Goal: Task Accomplishment & Management: Manage account settings

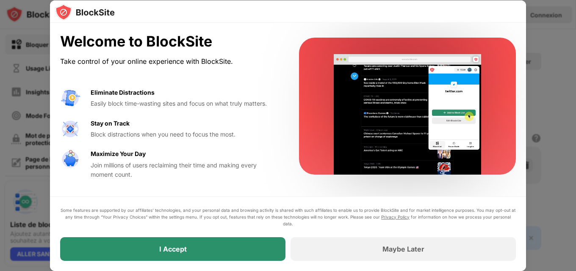
click at [161, 244] on div "I Accept" at bounding box center [172, 249] width 225 height 24
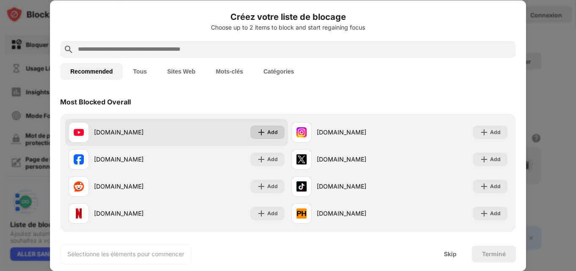
click at [268, 135] on div "Add" at bounding box center [272, 132] width 11 height 8
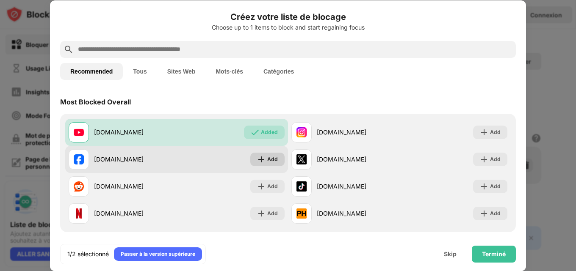
click at [267, 156] on div "Add" at bounding box center [272, 159] width 11 height 8
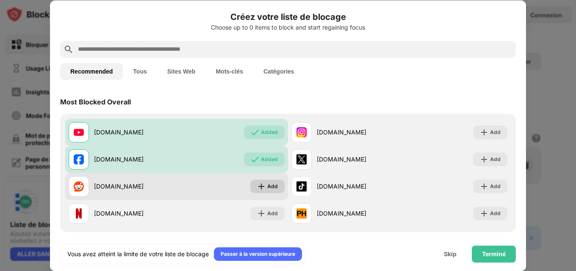
click at [259, 188] on img at bounding box center [261, 186] width 8 height 8
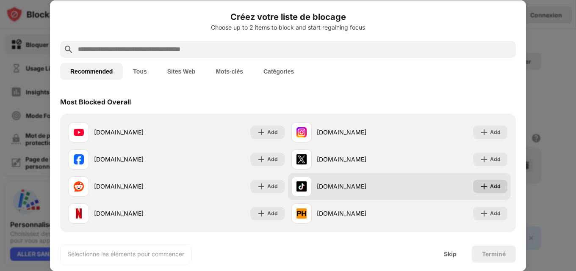
click at [479, 186] on img at bounding box center [483, 186] width 8 height 8
click at [490, 186] on div "Add" at bounding box center [495, 186] width 11 height 8
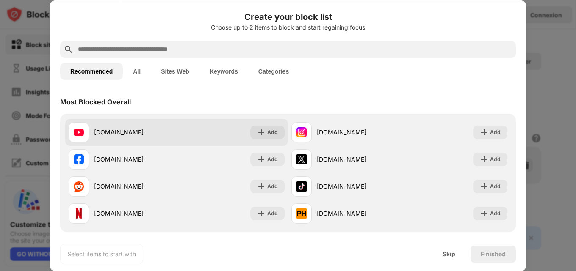
click at [107, 134] on div "[DOMAIN_NAME]" at bounding box center [135, 132] width 83 height 9
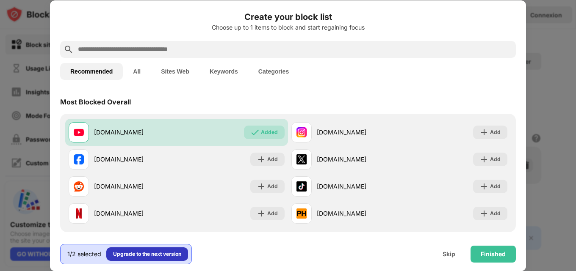
click at [145, 256] on font "Upgrade to the next version" at bounding box center [147, 254] width 68 height 6
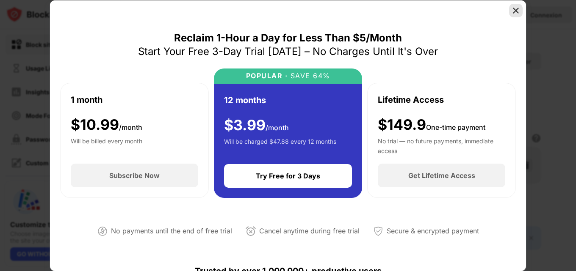
click at [521, 14] on div at bounding box center [516, 11] width 14 height 14
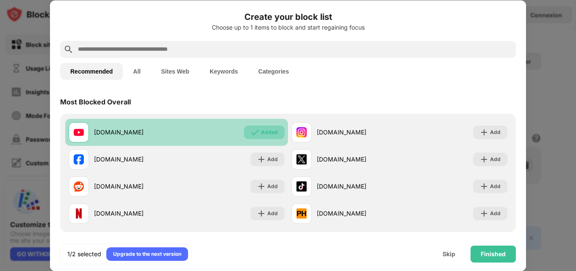
click at [262, 130] on div "Added" at bounding box center [269, 132] width 17 height 8
